Goal: Check status: Check status

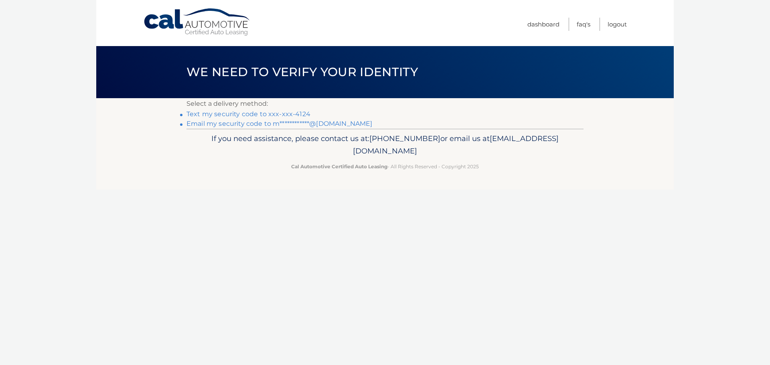
click at [249, 115] on link "Text my security code to xxx-xxx-4124" at bounding box center [248, 114] width 124 height 8
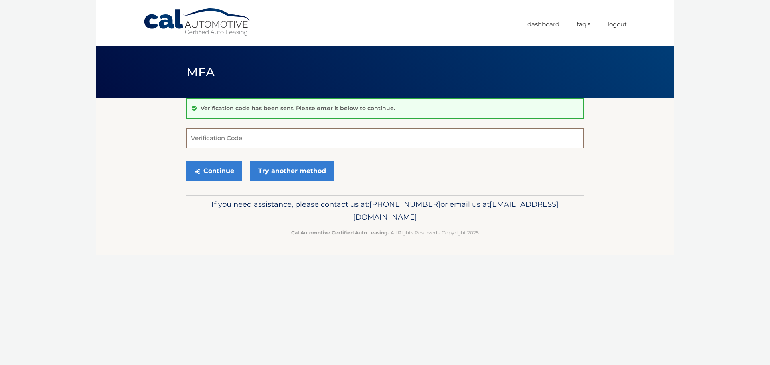
click at [298, 134] on input "Verification Code" at bounding box center [384, 138] width 397 height 20
type input "869401"
click at [186, 161] on button "Continue" at bounding box center [214, 171] width 56 height 20
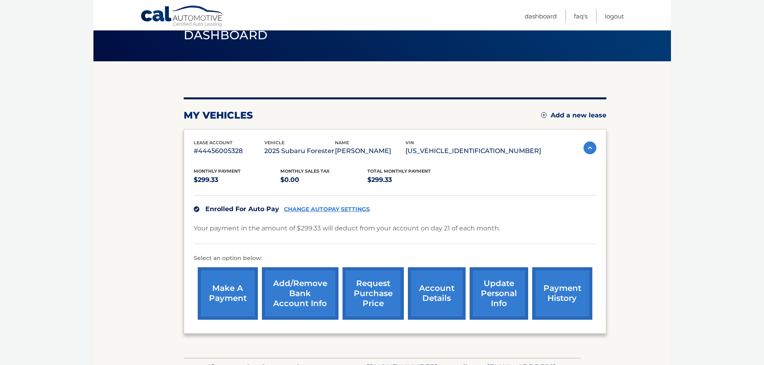
scroll to position [40, 0]
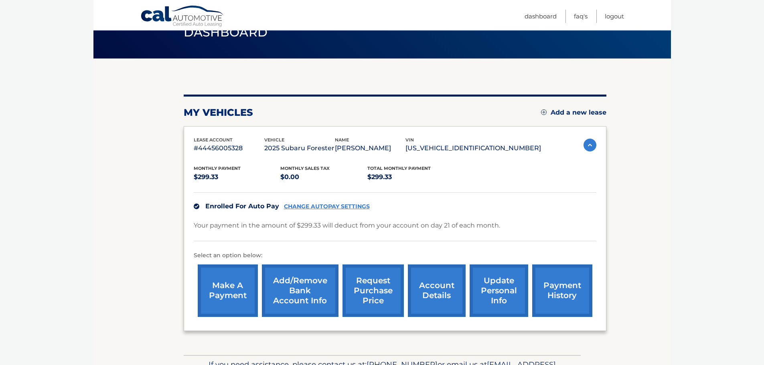
click at [556, 298] on link "payment history" at bounding box center [562, 291] width 60 height 53
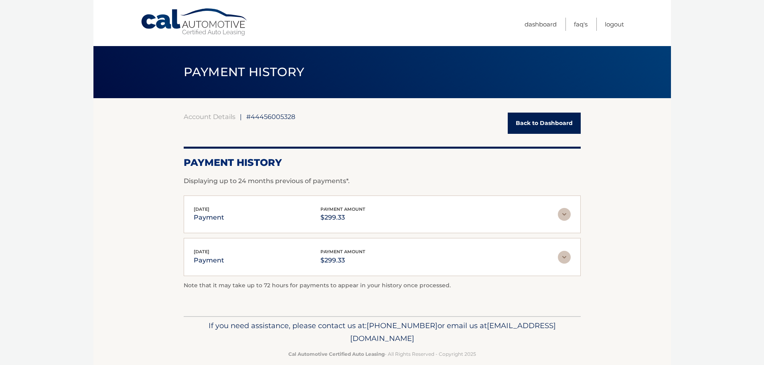
click at [545, 124] on link "Back to Dashboard" at bounding box center [544, 123] width 73 height 21
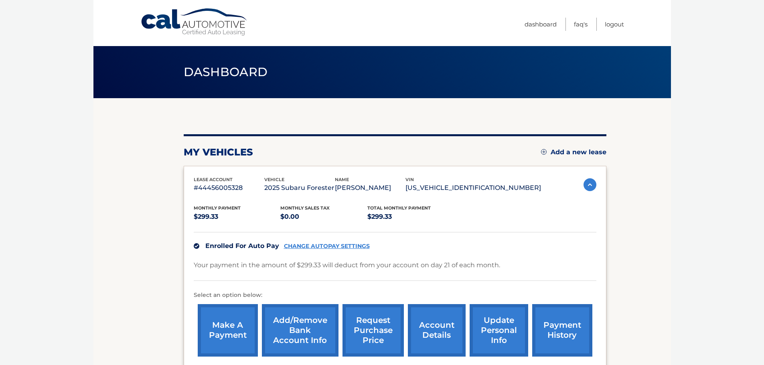
click at [588, 183] on img at bounding box center [589, 184] width 13 height 13
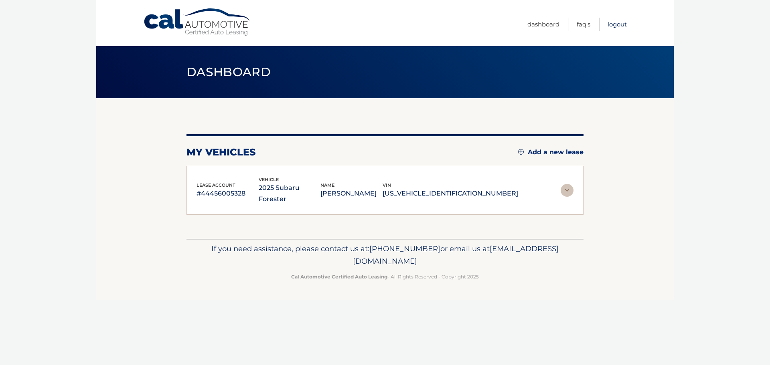
click at [617, 22] on link "Logout" at bounding box center [617, 24] width 19 height 13
